Goal: Task Accomplishment & Management: Manage account settings

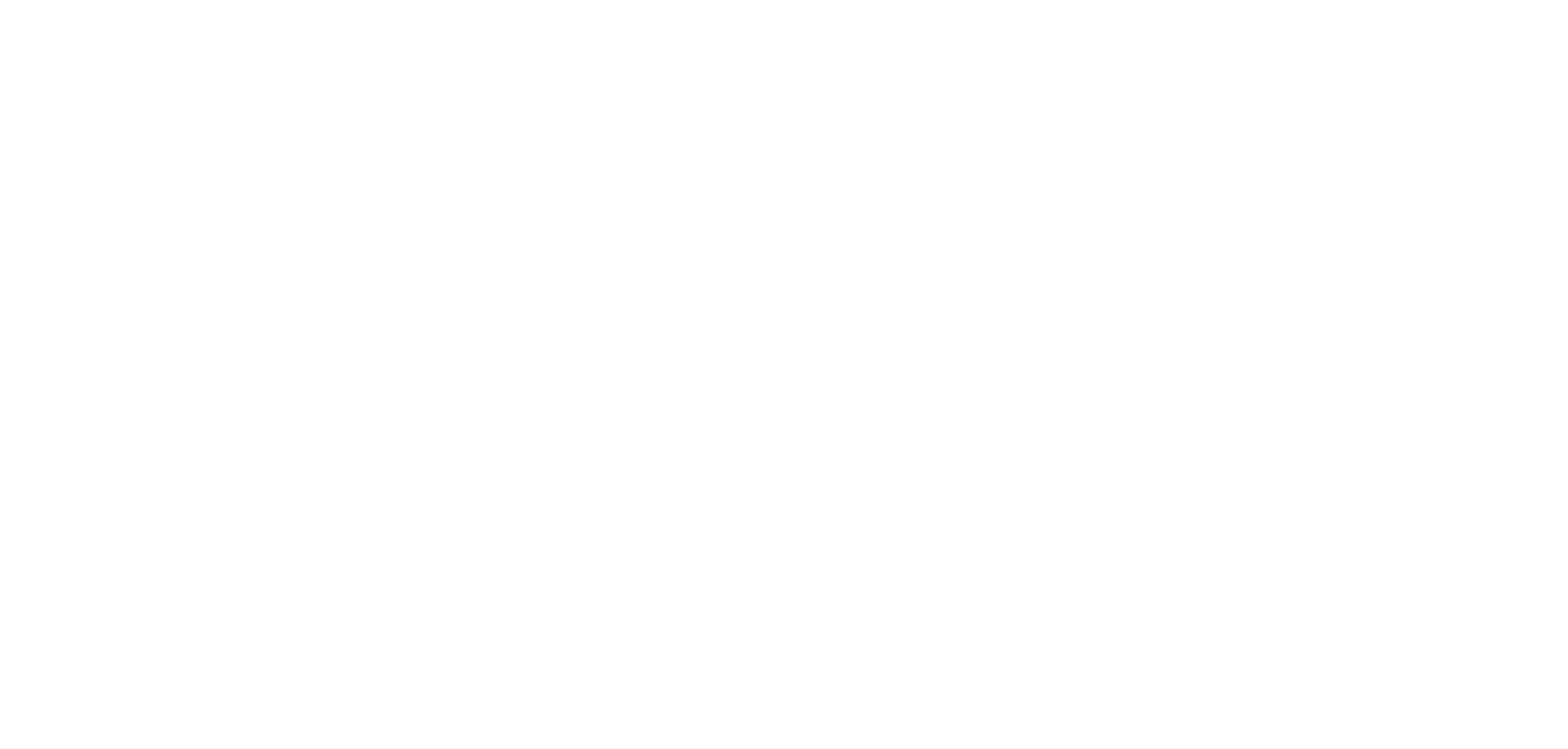
type input "**********"
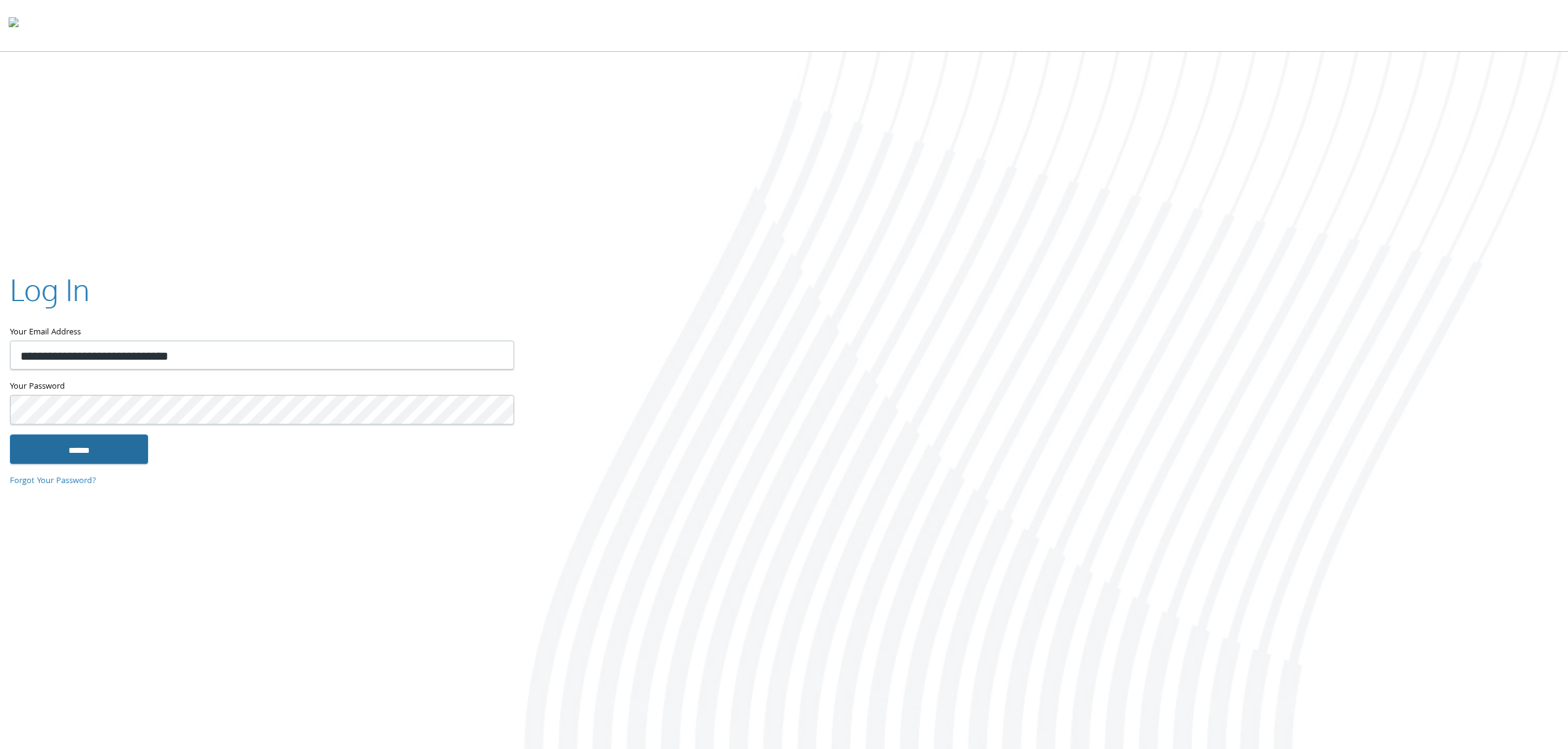
click at [126, 458] on input "******" at bounding box center [79, 450] width 139 height 30
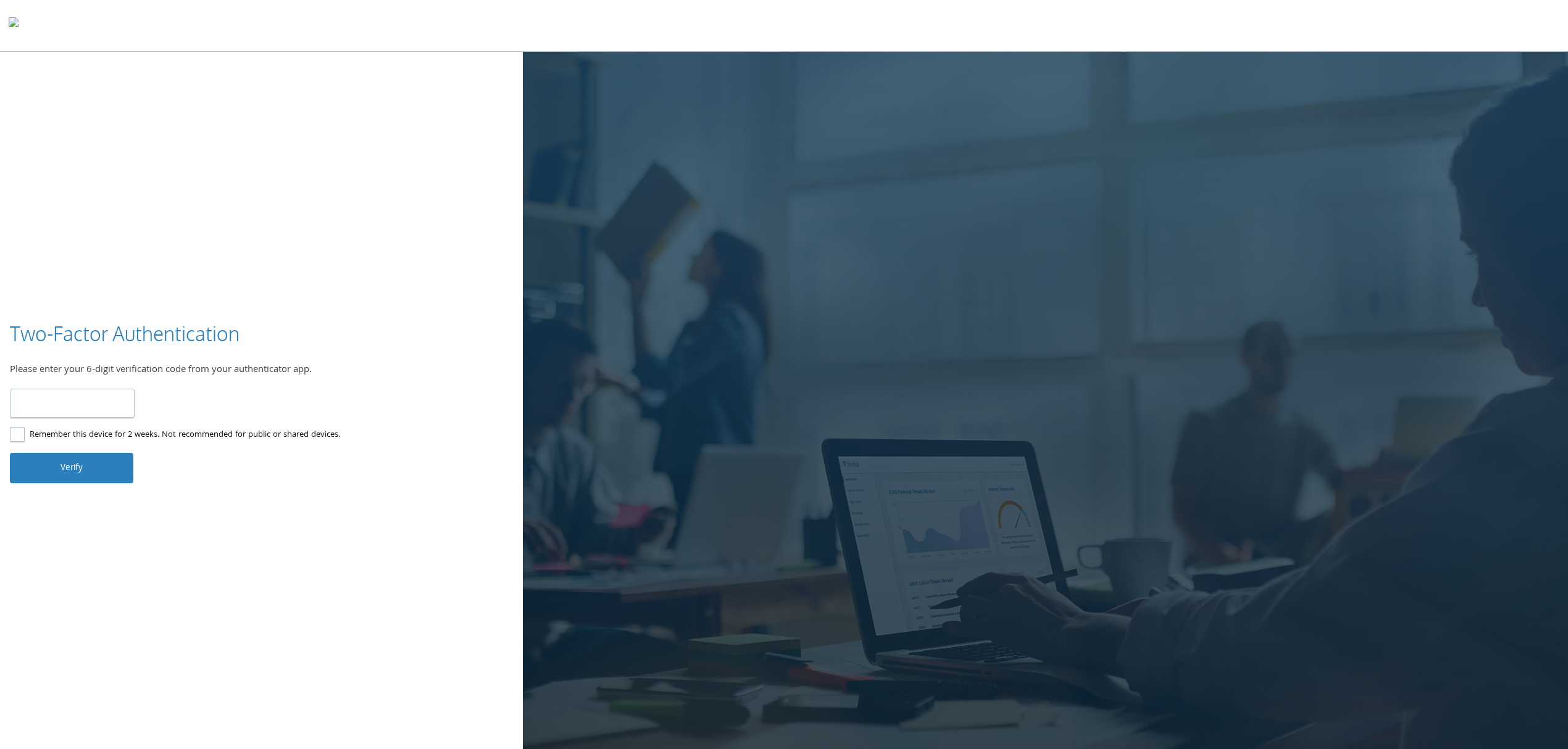
click at [101, 417] on input "number" at bounding box center [72, 403] width 125 height 29
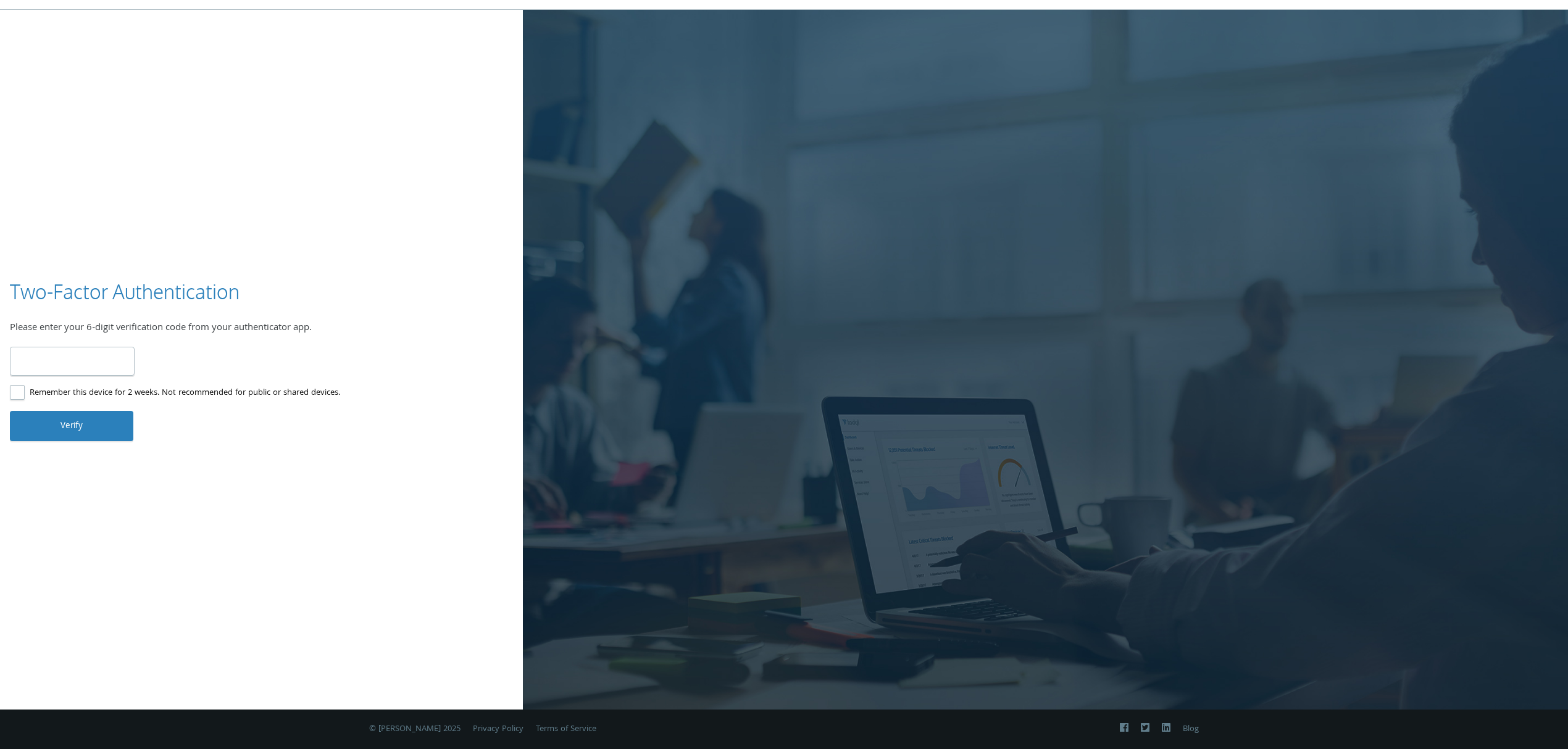
type input "******"
